Goal: Check status: Check status

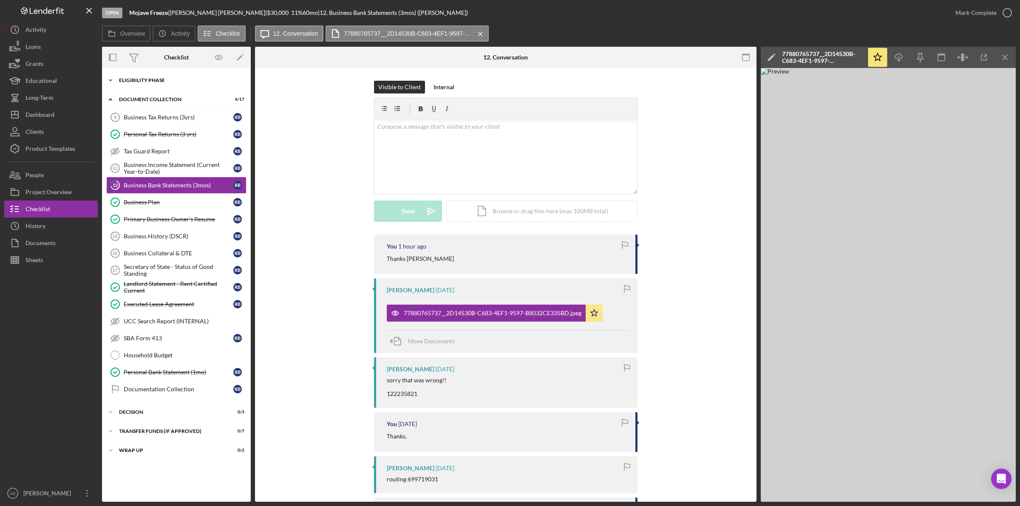
click at [135, 80] on div "Eligibility Phase" at bounding box center [179, 80] width 121 height 5
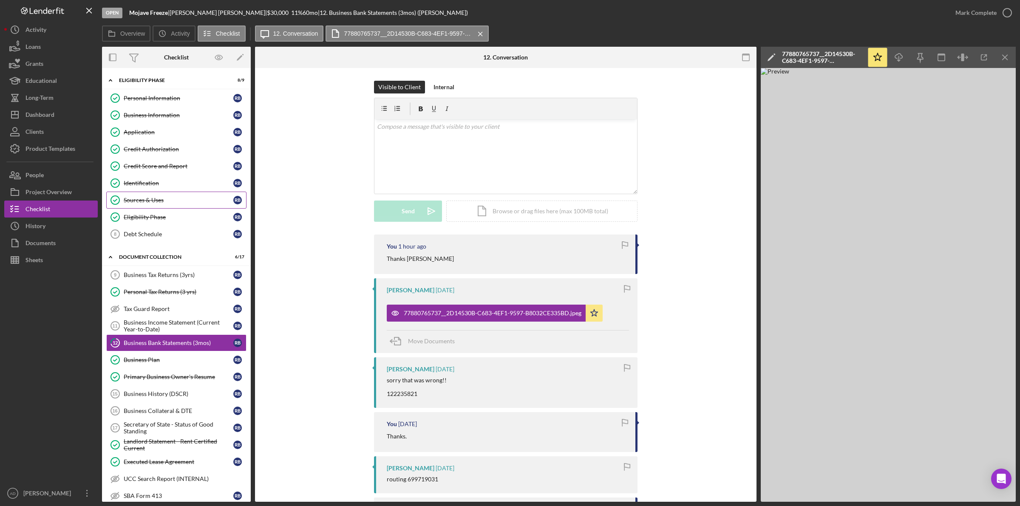
click at [142, 195] on link "Sources & Uses Sources & Uses R B" at bounding box center [176, 200] width 140 height 17
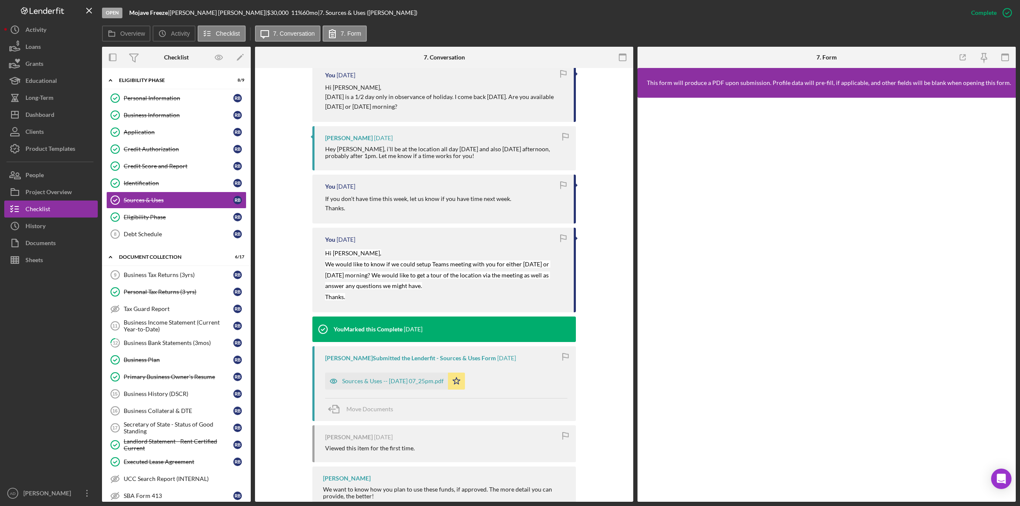
scroll to position [410, 0]
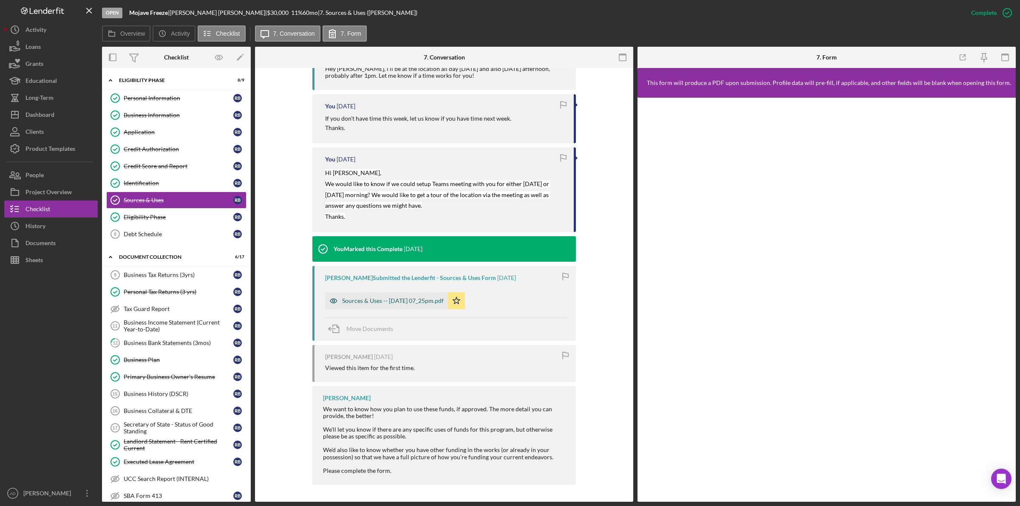
click at [377, 299] on div "Sources & Uses -- [DATE] 07_25pm.pdf" at bounding box center [393, 301] width 102 height 7
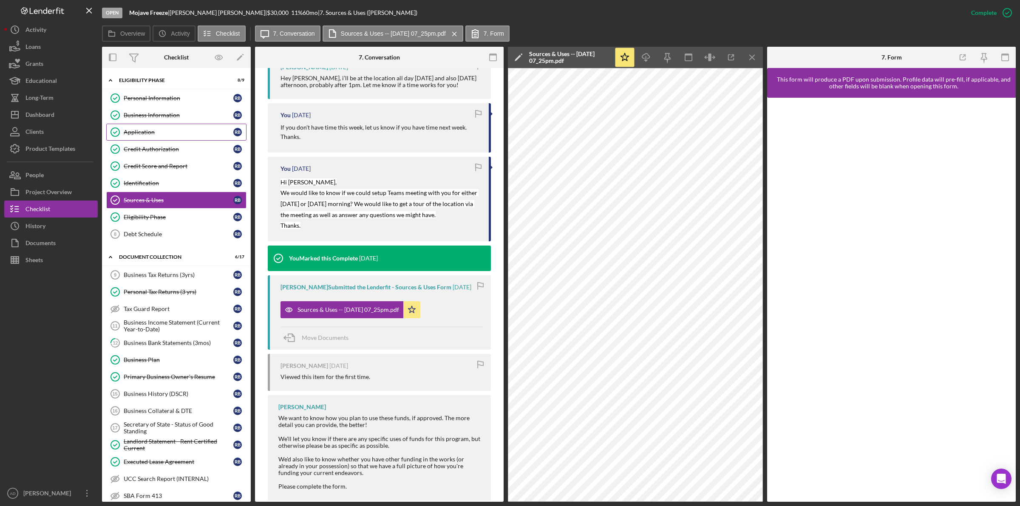
click at [147, 139] on link "Application Application R B" at bounding box center [176, 132] width 140 height 17
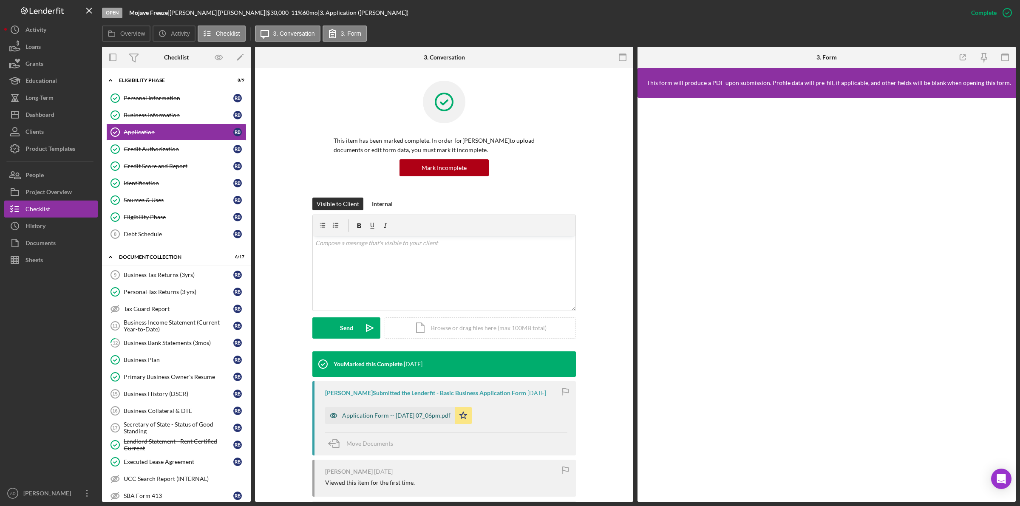
click at [389, 413] on div "Application Form -- [DATE] 07_06pm.pdf" at bounding box center [396, 415] width 108 height 7
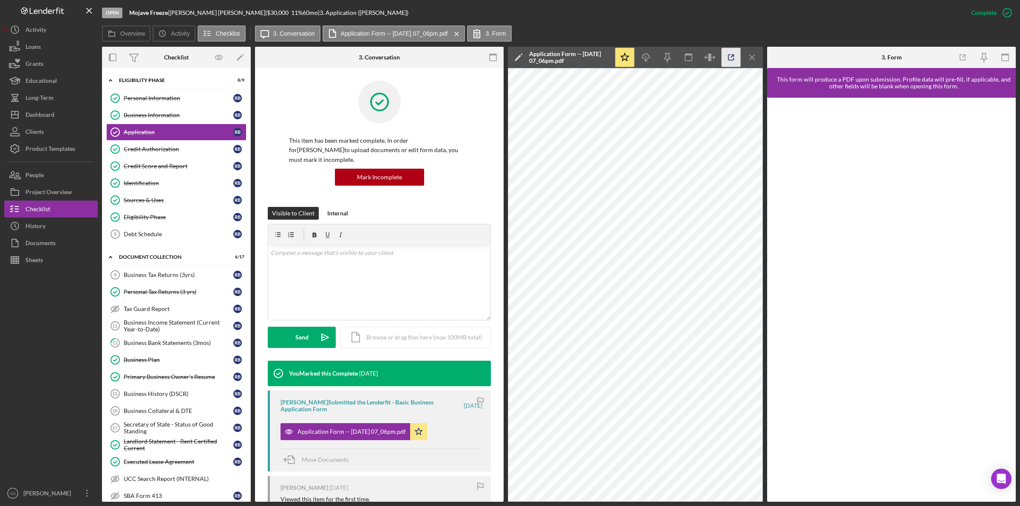
click at [730, 57] on icon "button" at bounding box center [731, 57] width 19 height 19
